Goal: Task Accomplishment & Management: Manage account settings

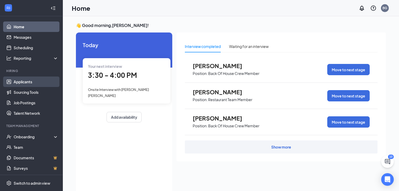
click at [39, 82] on link "Applicants" at bounding box center [36, 81] width 45 height 10
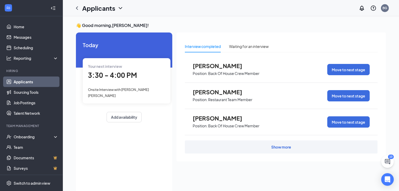
click at [44, 82] on link "Applicants" at bounding box center [36, 81] width 45 height 10
click at [27, 45] on link "Scheduling" at bounding box center [36, 47] width 45 height 10
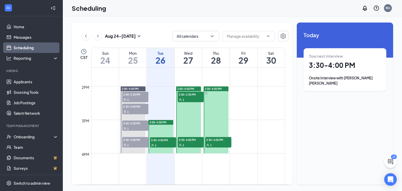
scroll to position [467, 0]
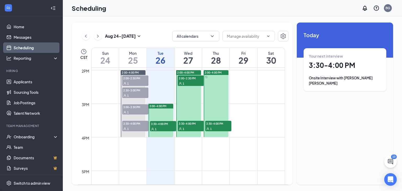
click at [165, 115] on div at bounding box center [160, 120] width 25 height 33
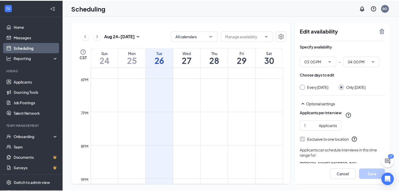
scroll to position [508, 0]
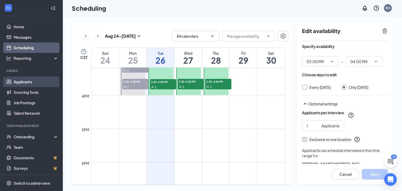
click at [19, 81] on link "Applicants" at bounding box center [36, 81] width 45 height 10
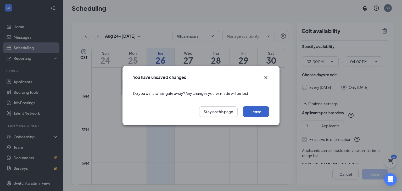
click at [256, 112] on button "Leave" at bounding box center [256, 111] width 26 height 10
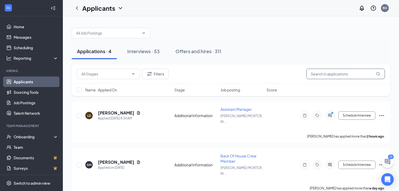
click at [344, 74] on input "text" at bounding box center [345, 74] width 78 height 10
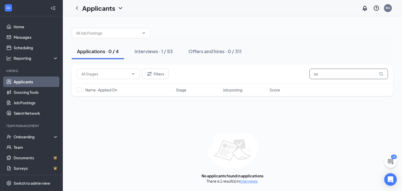
type input "s"
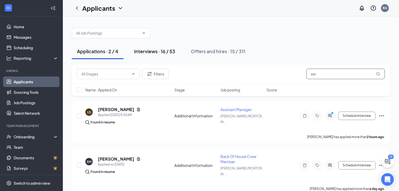
type input "ser"
click at [169, 50] on div "Interviews · 16 / 53" at bounding box center [154, 51] width 41 height 7
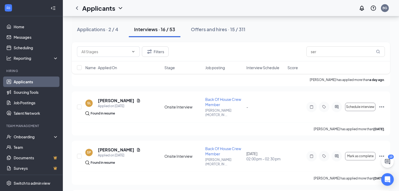
scroll to position [147, 0]
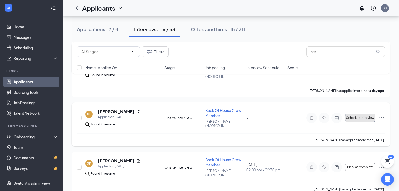
click at [359, 116] on span "Schedule interview" at bounding box center [360, 118] width 28 height 4
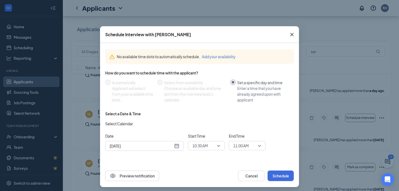
scroll to position [2, 0]
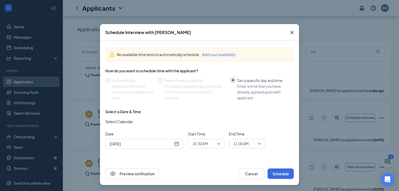
click at [174, 143] on div "[DATE]" at bounding box center [145, 144] width 70 height 6
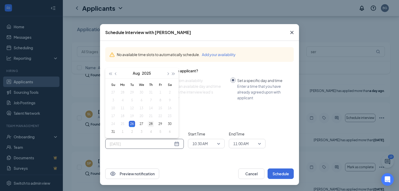
type input "[DATE]"
click at [152, 125] on div "28" at bounding box center [151, 124] width 6 height 6
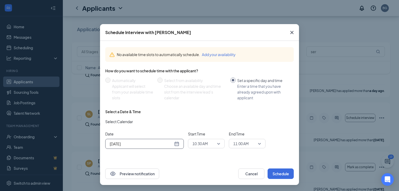
click at [218, 142] on span "10:30 AM" at bounding box center [206, 143] width 28 height 8
click at [148, 123] on div "Select Calendar" at bounding box center [199, 122] width 188 height 8
click at [249, 174] on button "Cancel" at bounding box center [251, 173] width 26 height 10
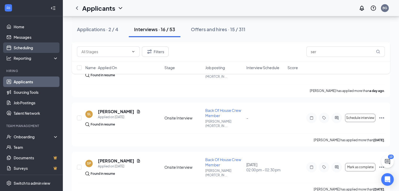
click at [41, 48] on link "Scheduling" at bounding box center [36, 47] width 45 height 10
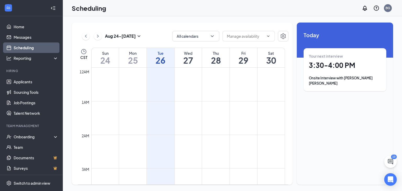
scroll to position [257, 0]
click at [217, 60] on h1 "28" at bounding box center [215, 60] width 27 height 9
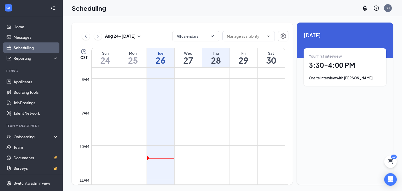
click at [193, 62] on h1 "27" at bounding box center [188, 60] width 27 height 9
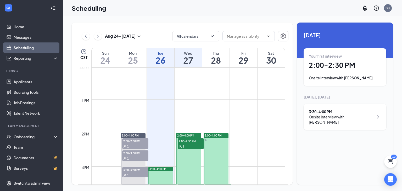
scroll to position [467, 0]
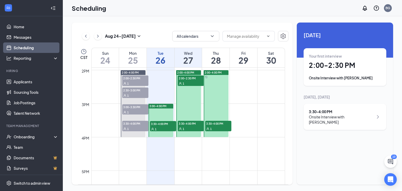
click at [219, 61] on h1 "28" at bounding box center [215, 60] width 27 height 9
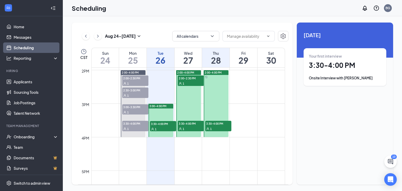
click at [217, 75] on div at bounding box center [216, 103] width 25 height 67
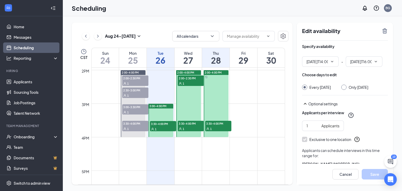
type input "02:00 PM"
type input "04:00 PM"
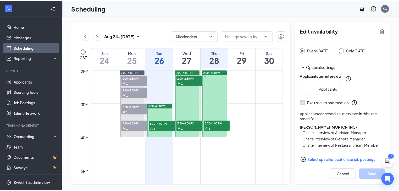
scroll to position [48, 0]
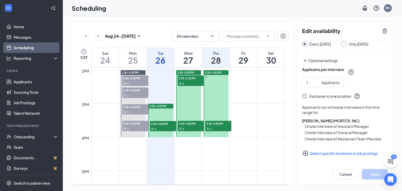
click at [221, 123] on span "3:30-4:00 PM" at bounding box center [218, 123] width 26 height 5
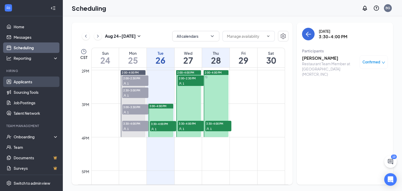
click at [32, 81] on link "Applicants" at bounding box center [36, 81] width 45 height 10
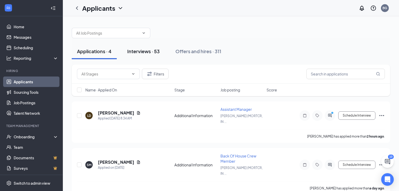
click at [152, 52] on div "Interviews · 53" at bounding box center [143, 51] width 32 height 7
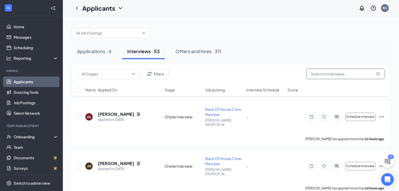
click at [346, 77] on input "text" at bounding box center [345, 74] width 78 height 10
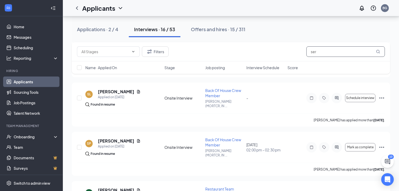
scroll to position [167, 0]
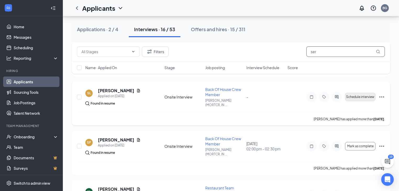
type input "ser"
click at [369, 93] on button "Schedule interview" at bounding box center [360, 97] width 30 height 8
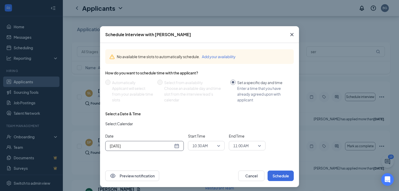
click at [162, 146] on input "[DATE]" at bounding box center [141, 146] width 63 height 6
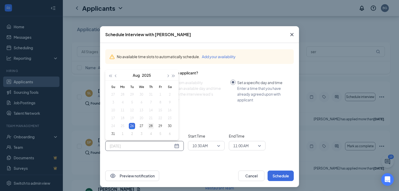
type input "[DATE]"
click at [149, 127] on div "28" at bounding box center [151, 126] width 6 height 6
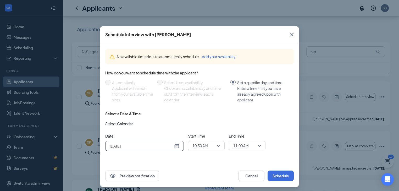
click at [216, 145] on span "10:30 AM" at bounding box center [206, 146] width 28 height 8
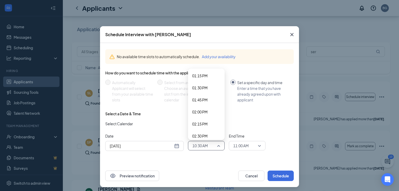
scroll to position [660, 0]
click at [205, 93] on span "02:00 PM" at bounding box center [199, 91] width 15 height 6
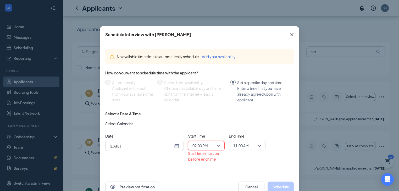
click at [259, 145] on span "11:00 AM" at bounding box center [247, 146] width 28 height 8
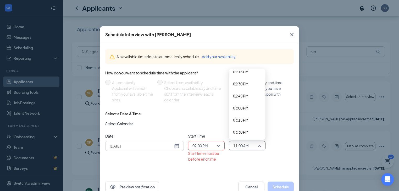
scroll to position [685, 0]
click at [248, 92] on span "02:30 PM" at bounding box center [247, 91] width 28 height 6
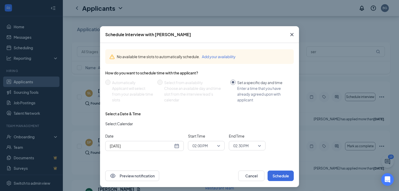
drag, startPoint x: 218, startPoint y: 115, endPoint x: 206, endPoint y: 111, distance: 11.9
drag, startPoint x: 206, startPoint y: 111, endPoint x: 200, endPoint y: 110, distance: 6.5
click at [202, 110] on div "No available time slots to automatically schedule. Add your availability How do…" at bounding box center [199, 100] width 188 height 110
click at [198, 110] on div "No available time slots to automatically schedule. Add your availability How do…" at bounding box center [199, 100] width 188 height 110
click at [196, 109] on div "No available time slots to automatically schedule. Add your availability How do…" at bounding box center [199, 100] width 188 height 110
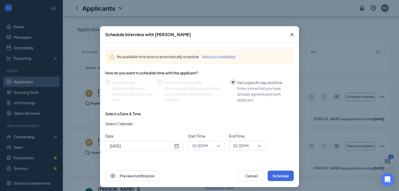
click at [195, 108] on div "No available time slots to automatically schedule. Add your availability How do…" at bounding box center [199, 100] width 188 height 110
click at [194, 105] on div "How do you want to schedule time with the applicant? Automatically Applicant wi…" at bounding box center [199, 88] width 188 height 37
click at [195, 106] on div "How do you want to schedule time with the applicant? Automatically Applicant wi…" at bounding box center [199, 88] width 188 height 37
click at [195, 104] on div "How do you want to schedule time with the applicant? Automatically Applicant wi…" at bounding box center [199, 88] width 188 height 37
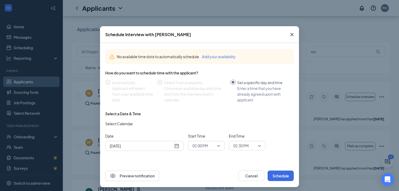
click at [195, 104] on div "How do you want to schedule time with the applicant? Automatically Applicant wi…" at bounding box center [199, 88] width 188 height 37
click at [195, 105] on div "How do you want to schedule time with the applicant? Automatically Applicant wi…" at bounding box center [199, 88] width 188 height 37
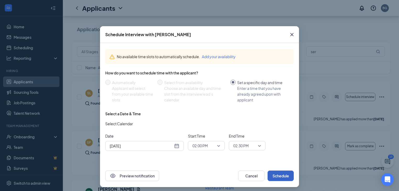
click at [274, 173] on button "Schedule" at bounding box center [280, 175] width 26 height 10
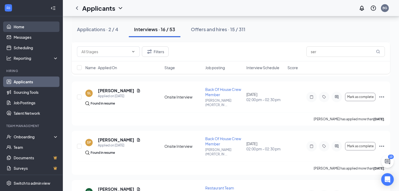
click at [43, 25] on link "Home" at bounding box center [36, 26] width 45 height 10
